Goal: Task Accomplishment & Management: Use online tool/utility

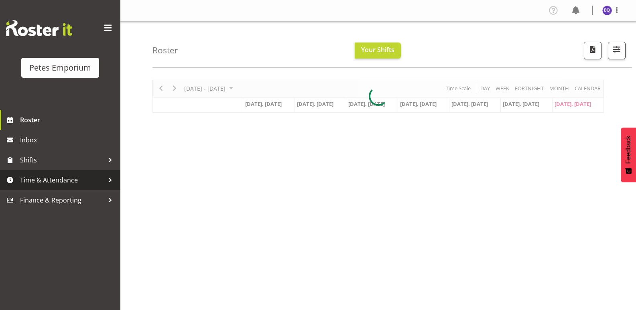
click at [81, 174] on link "Time & Attendance" at bounding box center [60, 180] width 120 height 20
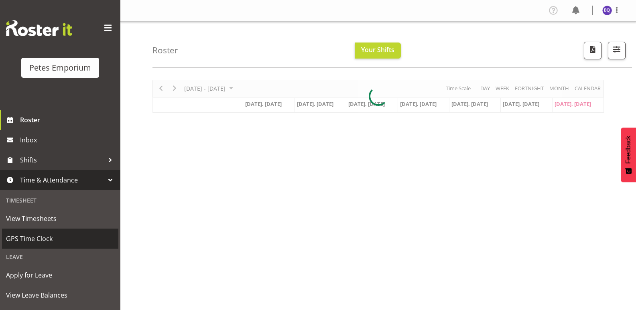
click at [57, 236] on span "GPS Time Clock" at bounding box center [60, 239] width 108 height 12
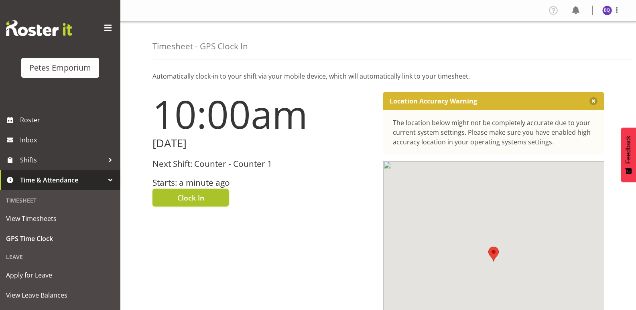
click at [174, 200] on button "Clock In" at bounding box center [190, 198] width 76 height 18
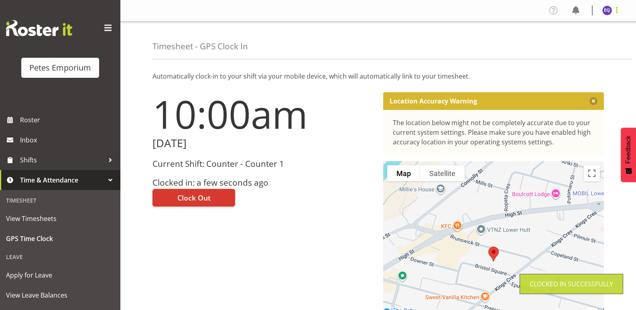
click at [615, 13] on span at bounding box center [617, 10] width 10 height 10
click at [578, 41] on link "Log Out" at bounding box center [582, 42] width 77 height 14
